Goal: Information Seeking & Learning: Learn about a topic

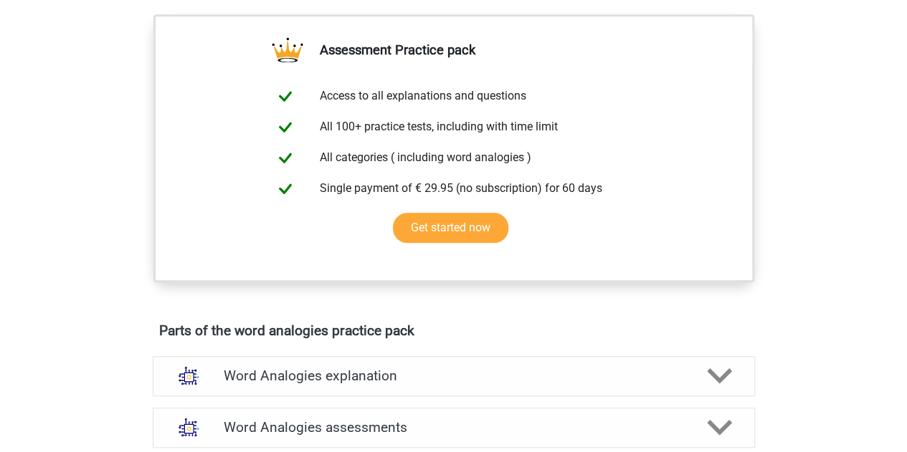
scroll to position [502, 0]
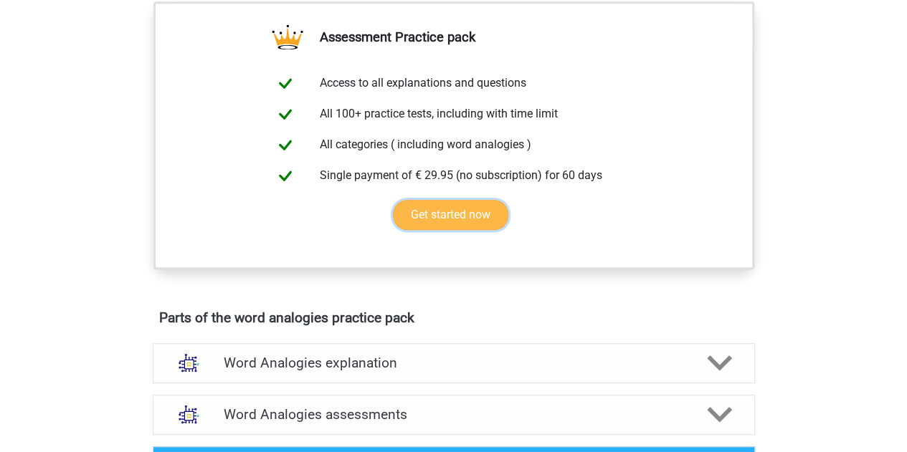
click at [447, 221] on link "Get started now" at bounding box center [450, 215] width 115 height 30
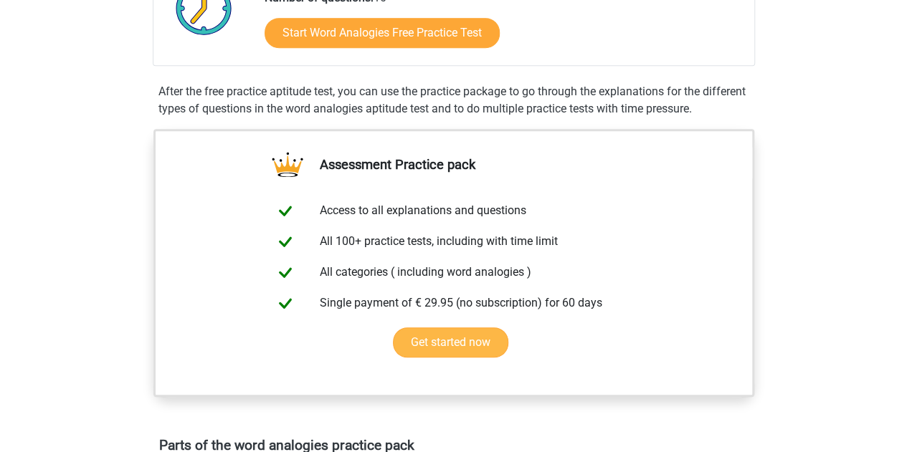
scroll to position [287, 0]
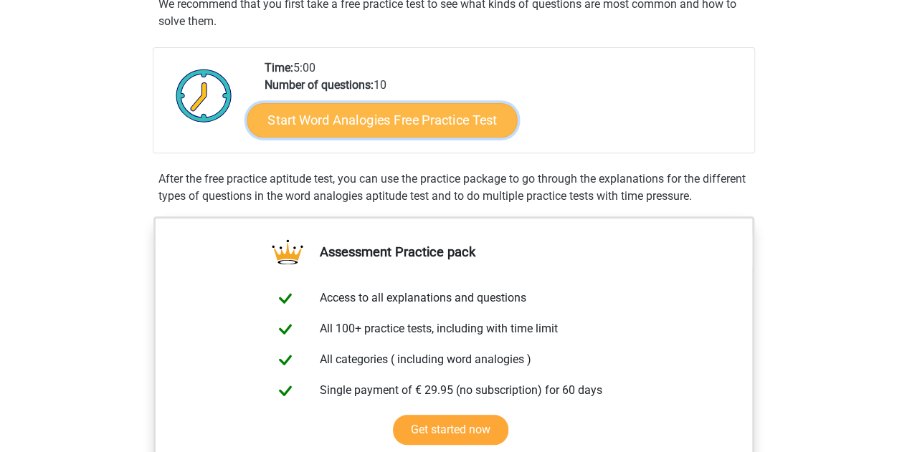
click at [381, 131] on link "Start Word Analogies Free Practice Test" at bounding box center [382, 119] width 270 height 34
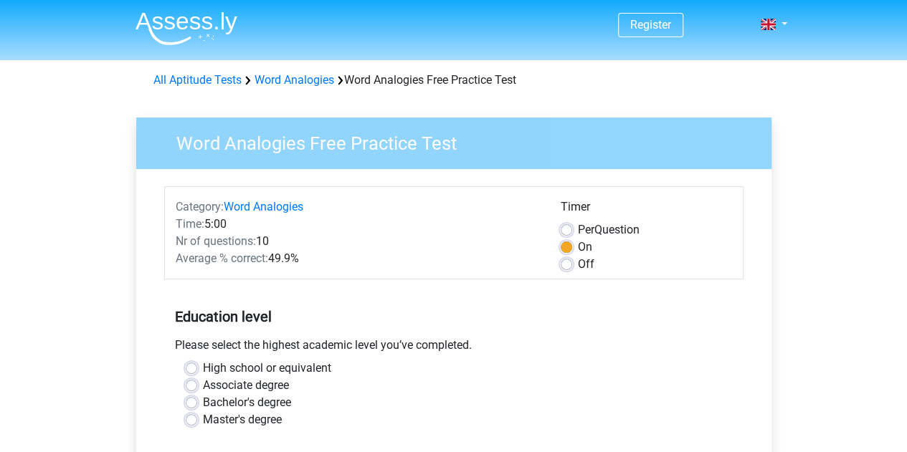
scroll to position [72, 0]
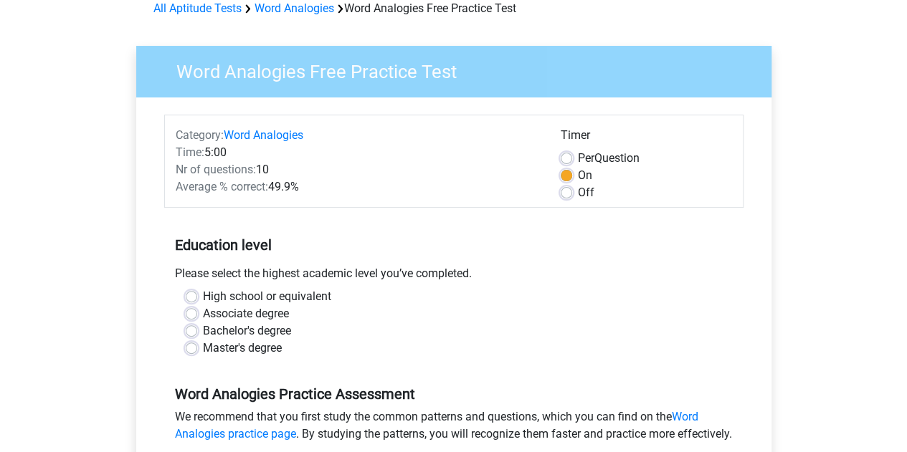
click at [194, 323] on div "Bachelor's degree" at bounding box center [454, 331] width 536 height 17
click at [203, 325] on label "Bachelor's degree" at bounding box center [247, 331] width 88 height 17
click at [186, 325] on input "Bachelor's degree" at bounding box center [191, 330] width 11 height 14
radio input "true"
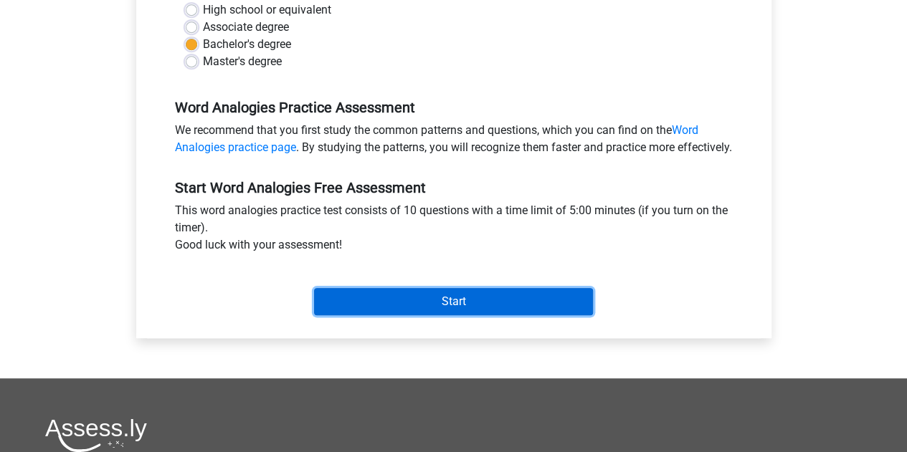
click at [396, 315] on input "Start" at bounding box center [453, 301] width 279 height 27
